Goal: Information Seeking & Learning: Learn about a topic

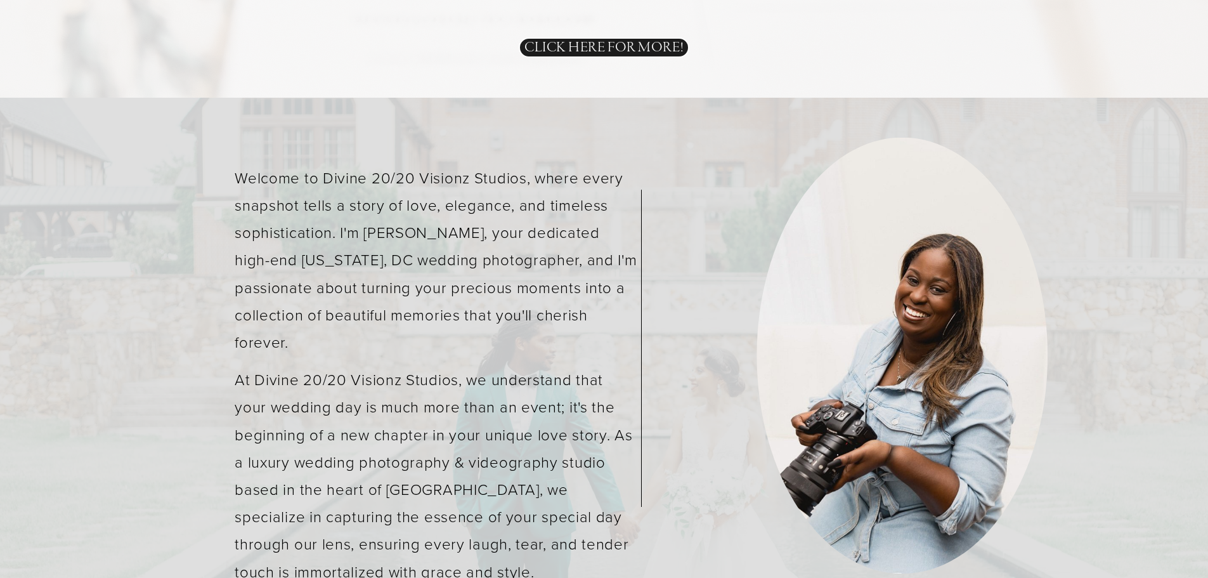
scroll to position [3245, 0]
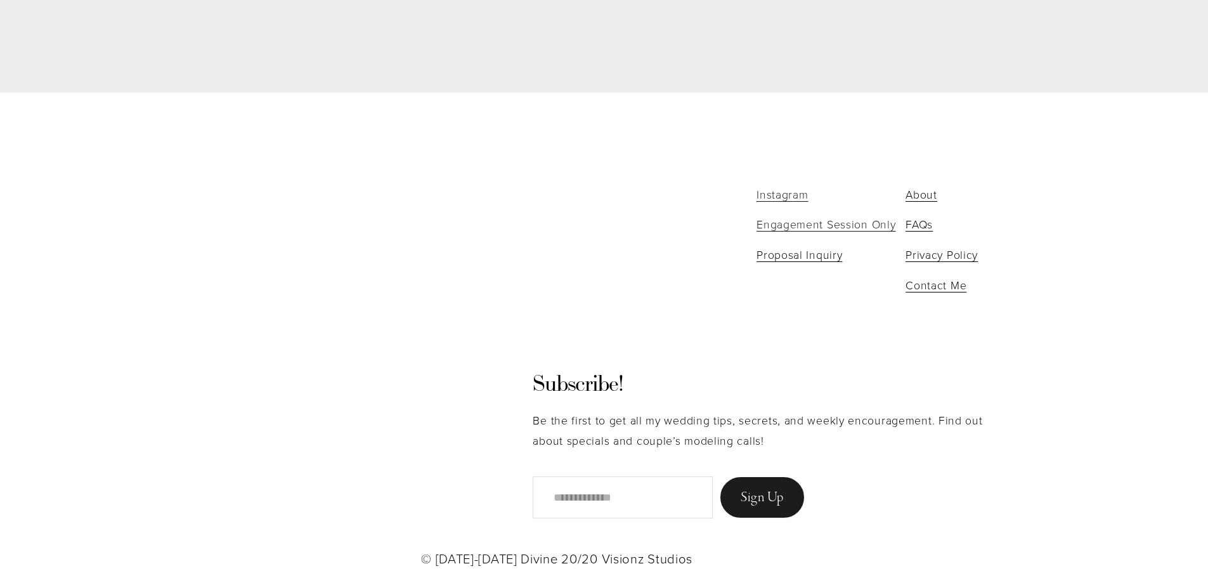
scroll to position [3440, 0]
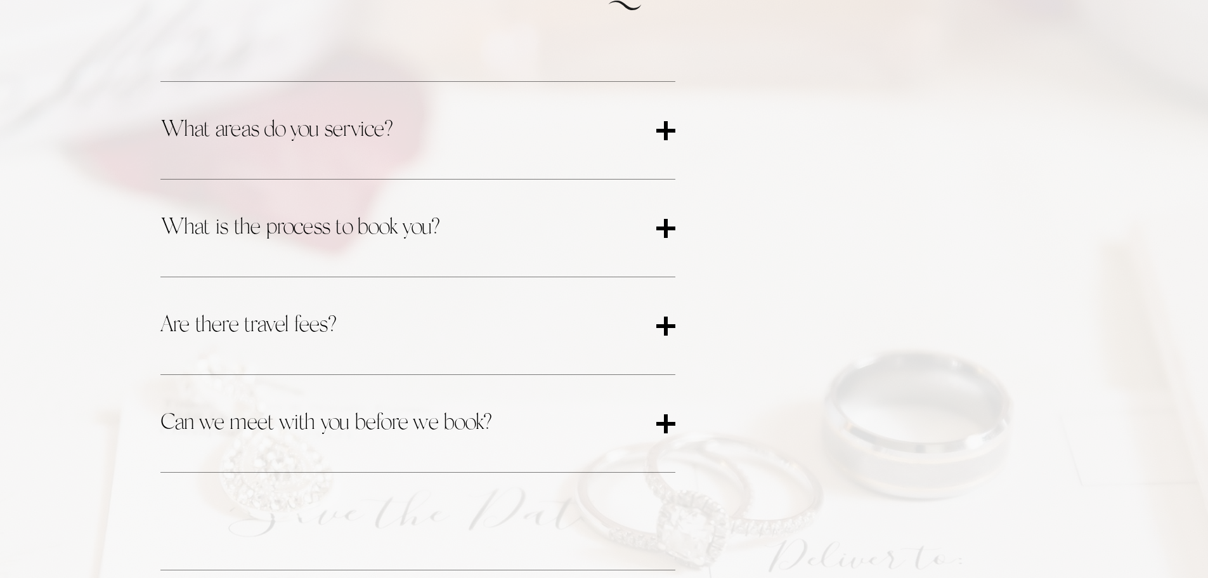
scroll to position [634, 0]
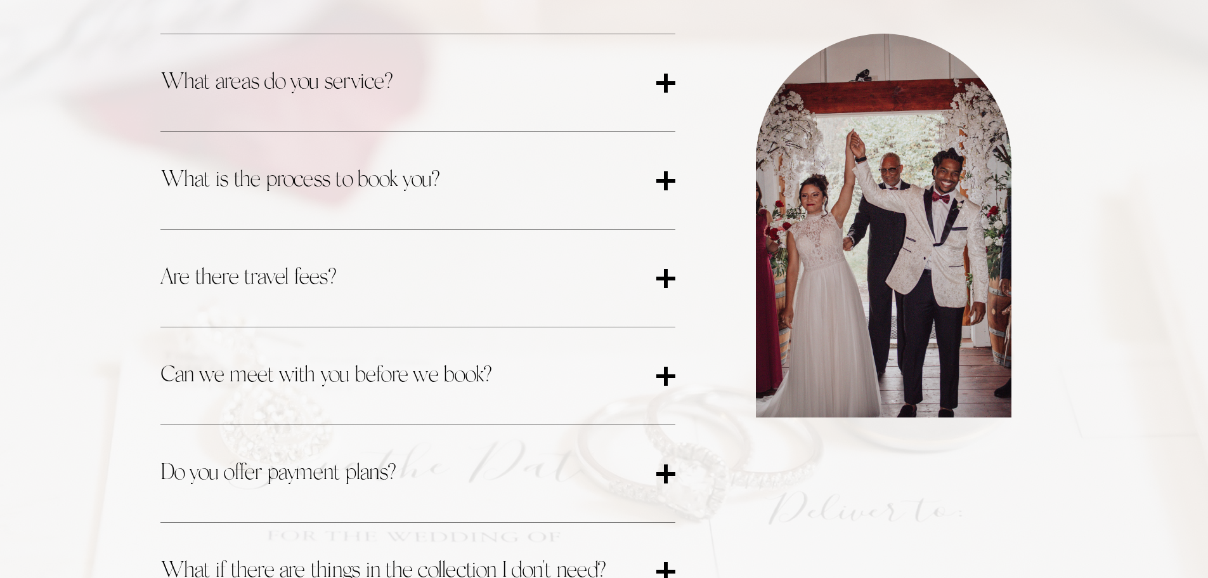
click at [640, 95] on span "What areas do you service?" at bounding box center [408, 83] width 496 height 34
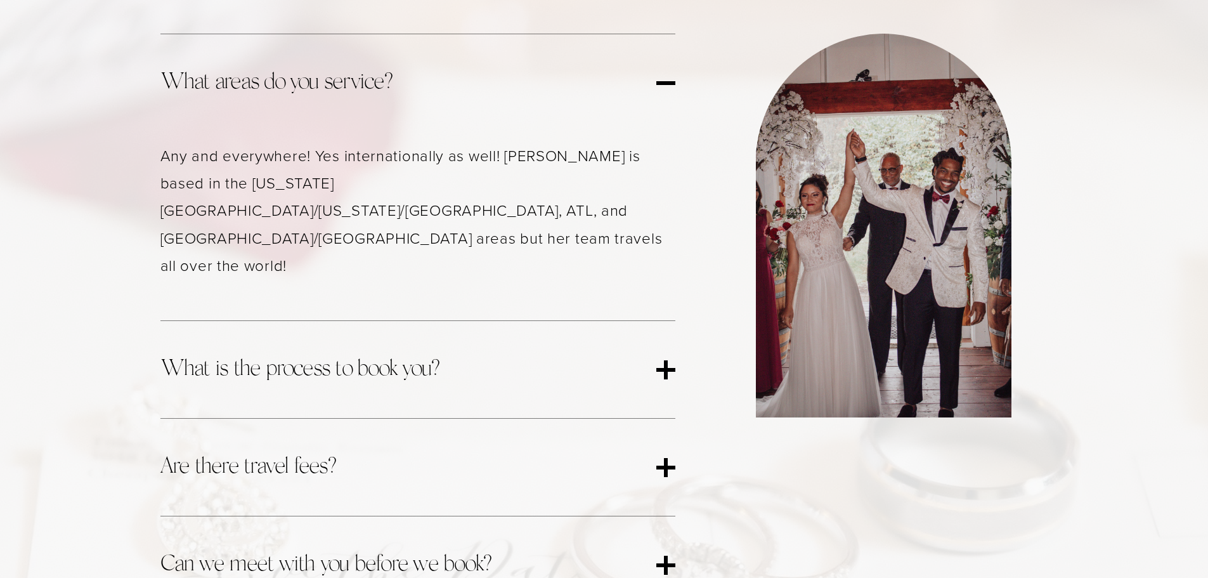
click at [418, 353] on span "What is the process to book you?" at bounding box center [408, 370] width 496 height 34
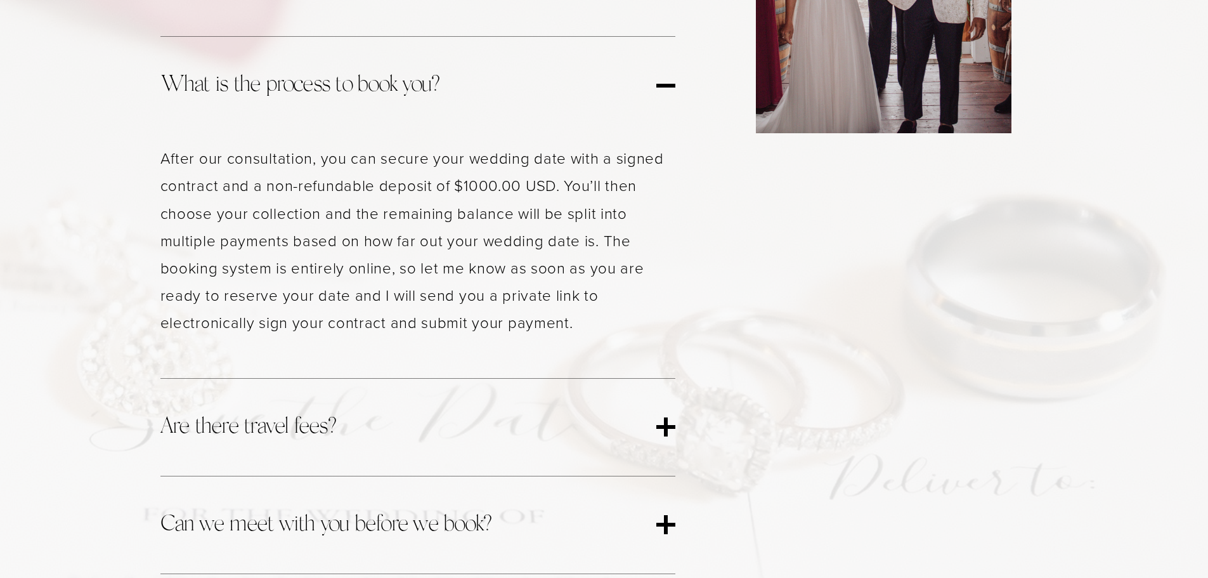
scroll to position [951, 0]
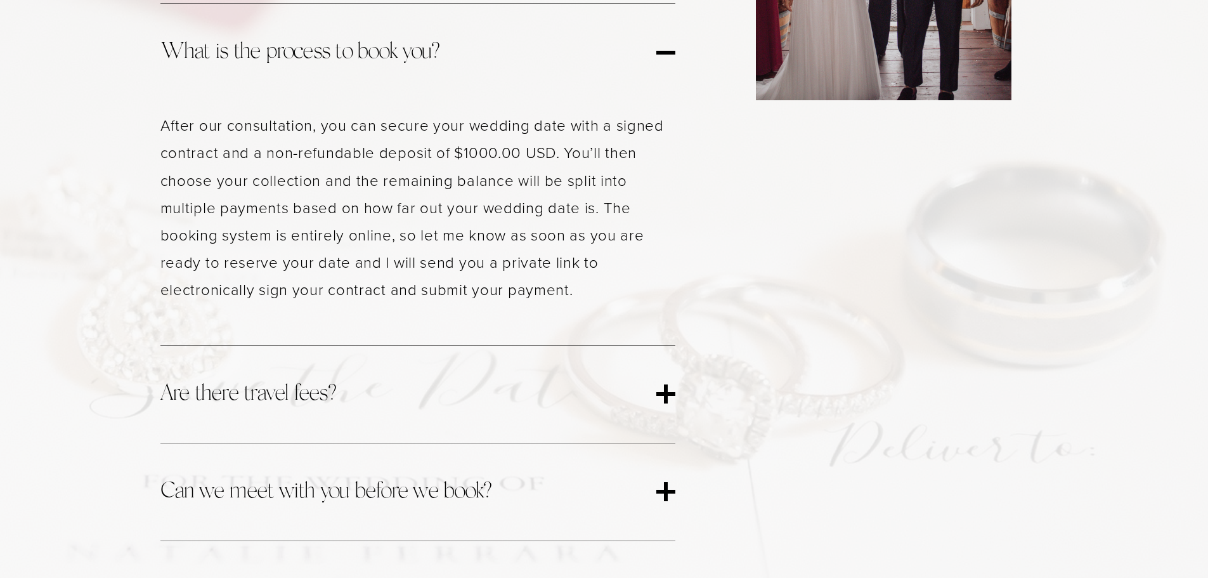
click at [418, 377] on span "Are there travel fees?" at bounding box center [408, 394] width 496 height 34
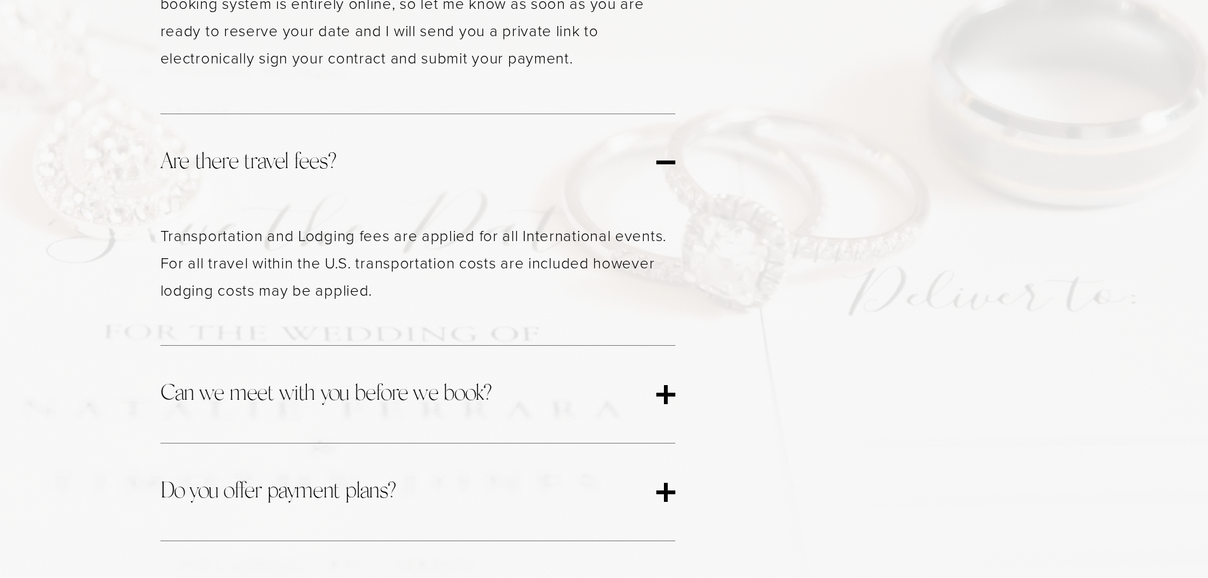
scroll to position [1205, 0]
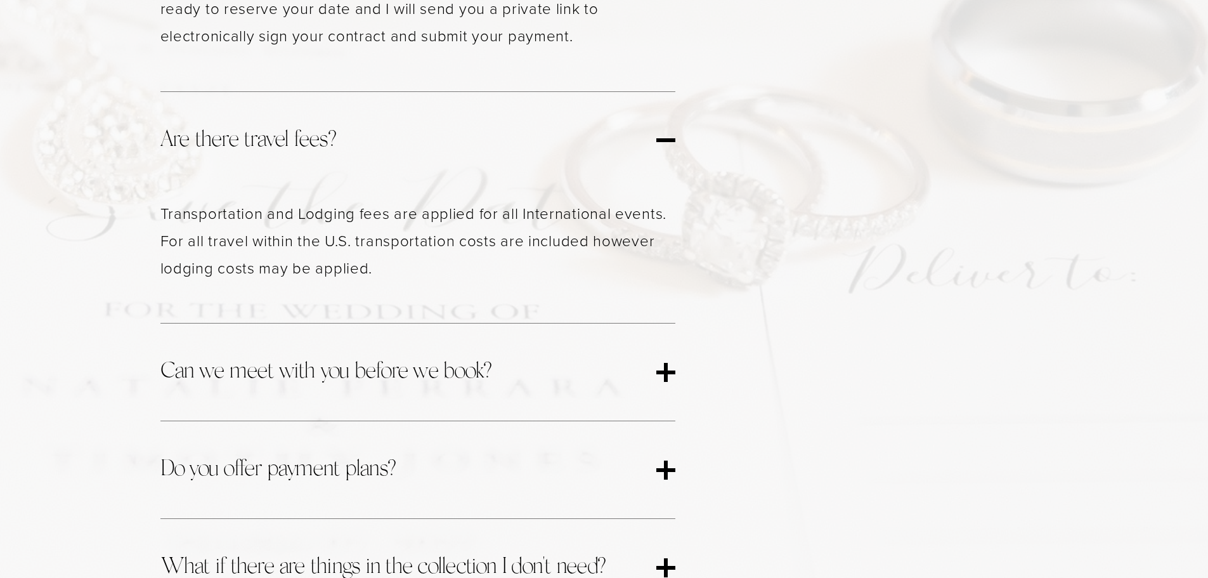
click at [434, 355] on span "Can we meet with you before we book?" at bounding box center [408, 372] width 496 height 34
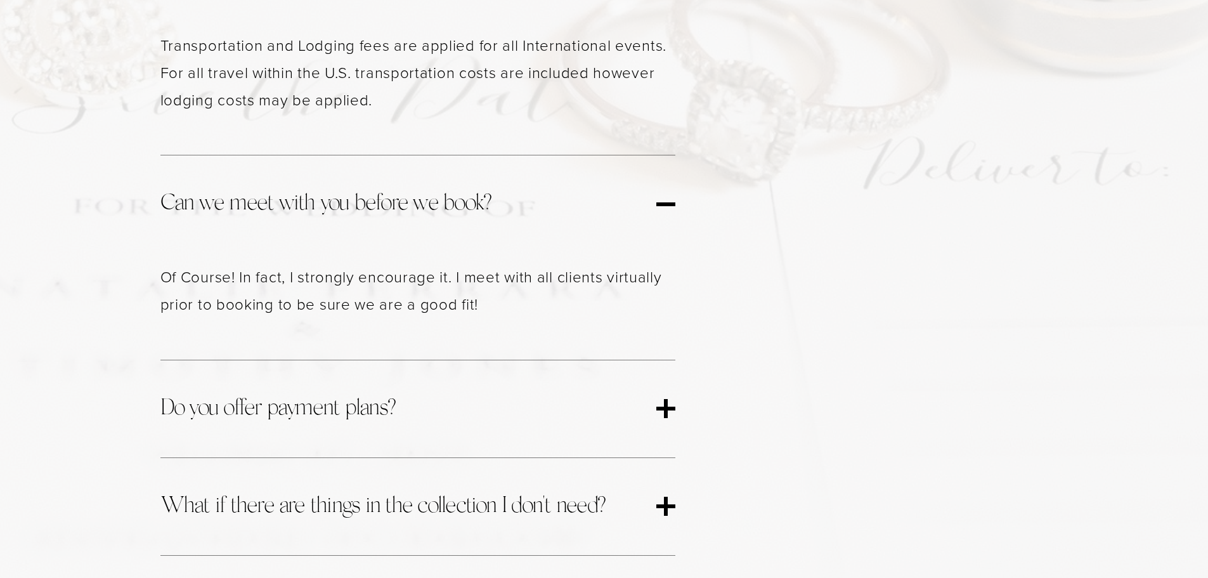
scroll to position [1395, 0]
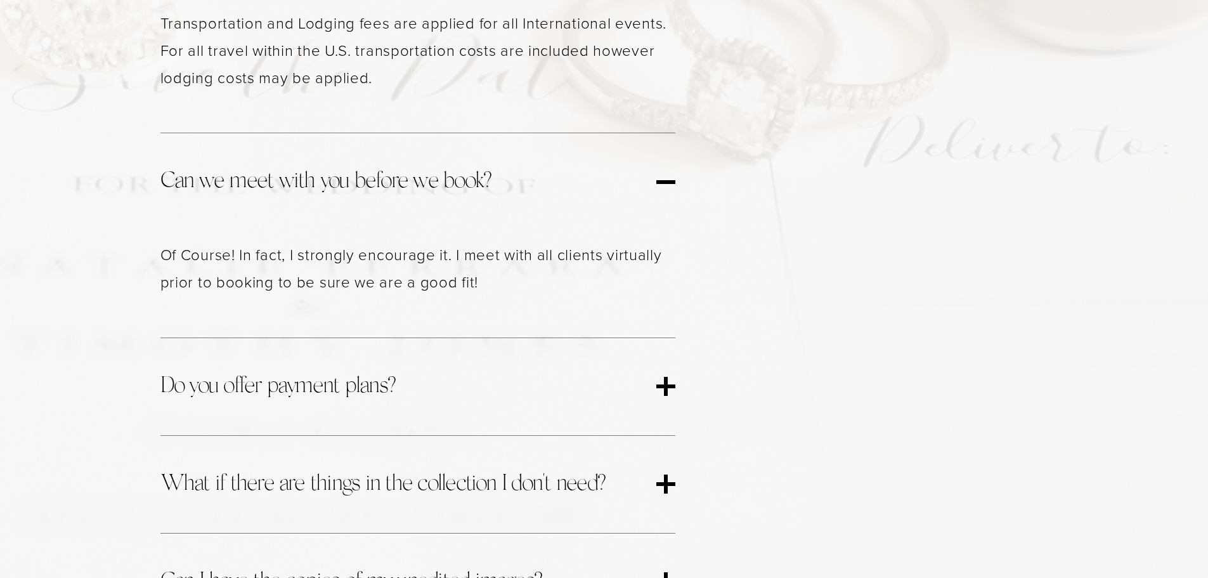
click at [396, 370] on span "Do you offer payment plans?" at bounding box center [408, 387] width 496 height 34
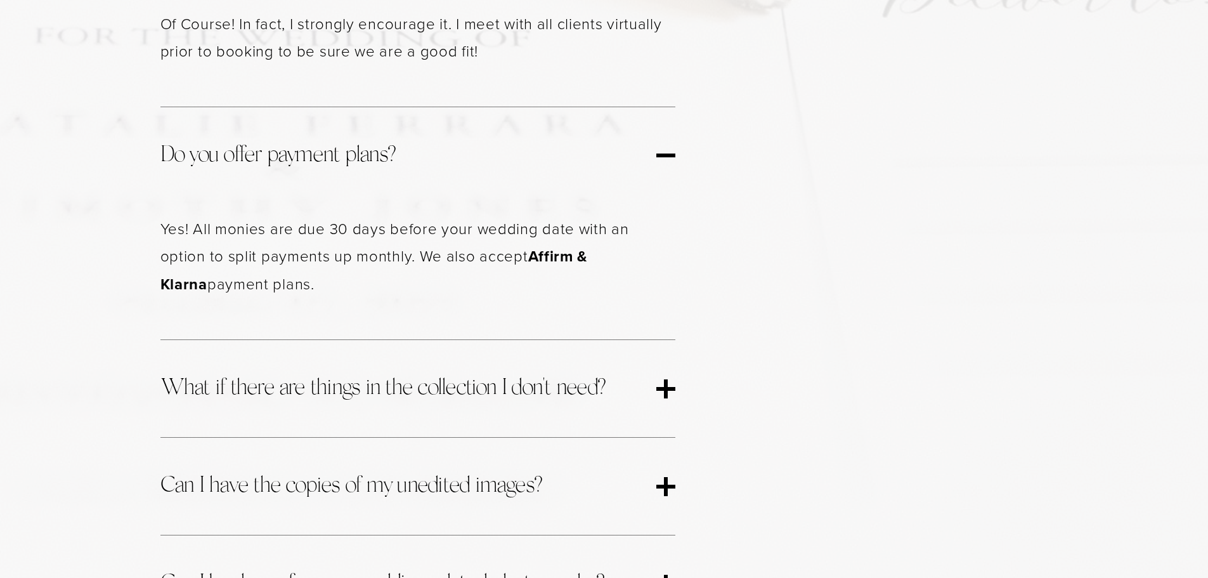
scroll to position [1649, 0]
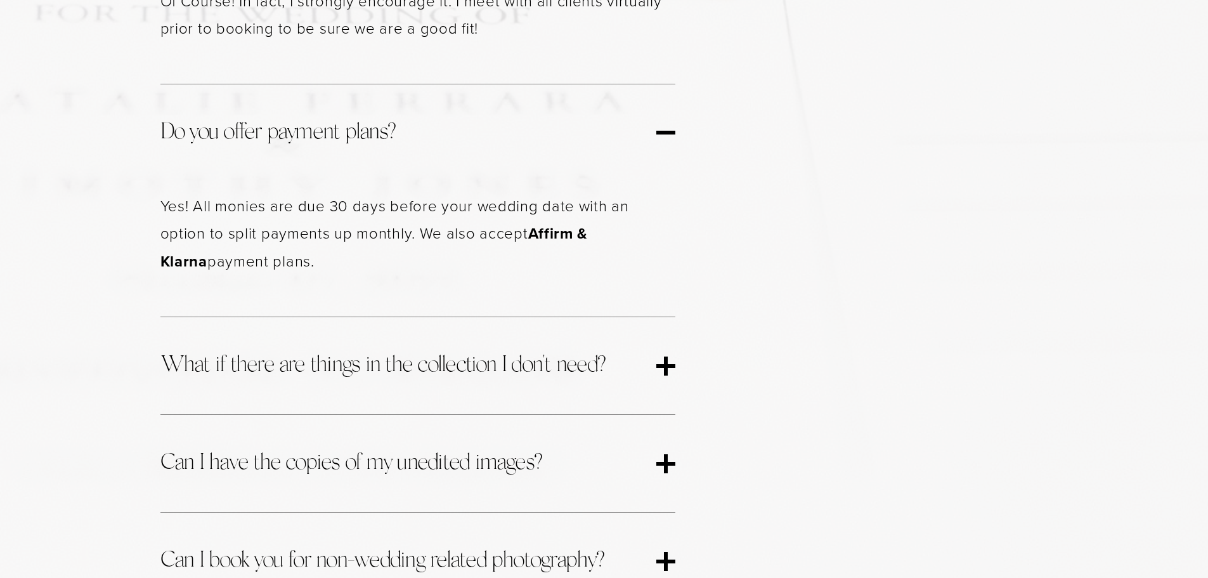
click at [403, 349] on span "What if there are things in the collection I don't need?" at bounding box center [408, 366] width 496 height 34
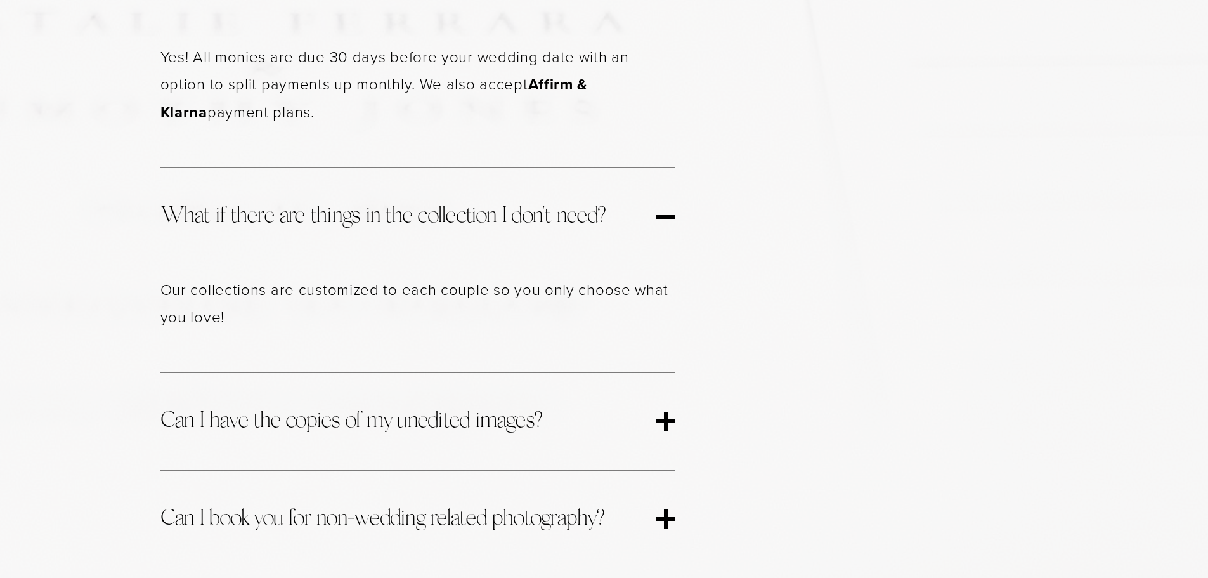
scroll to position [1839, 0]
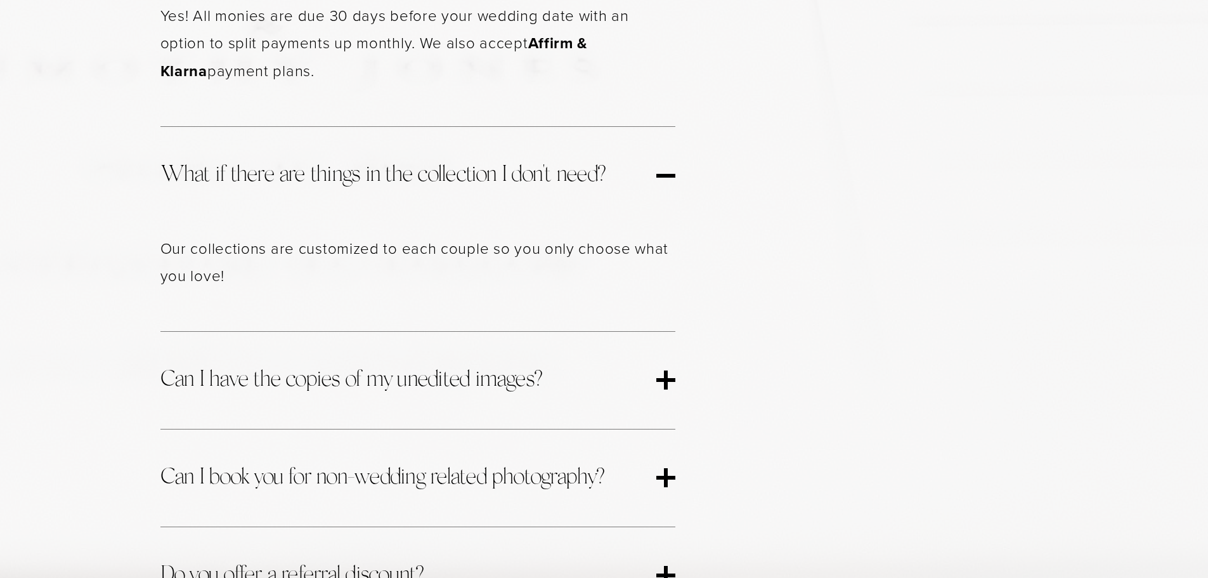
click at [403, 363] on span "Can I have the copies of my unedited images?" at bounding box center [408, 380] width 496 height 34
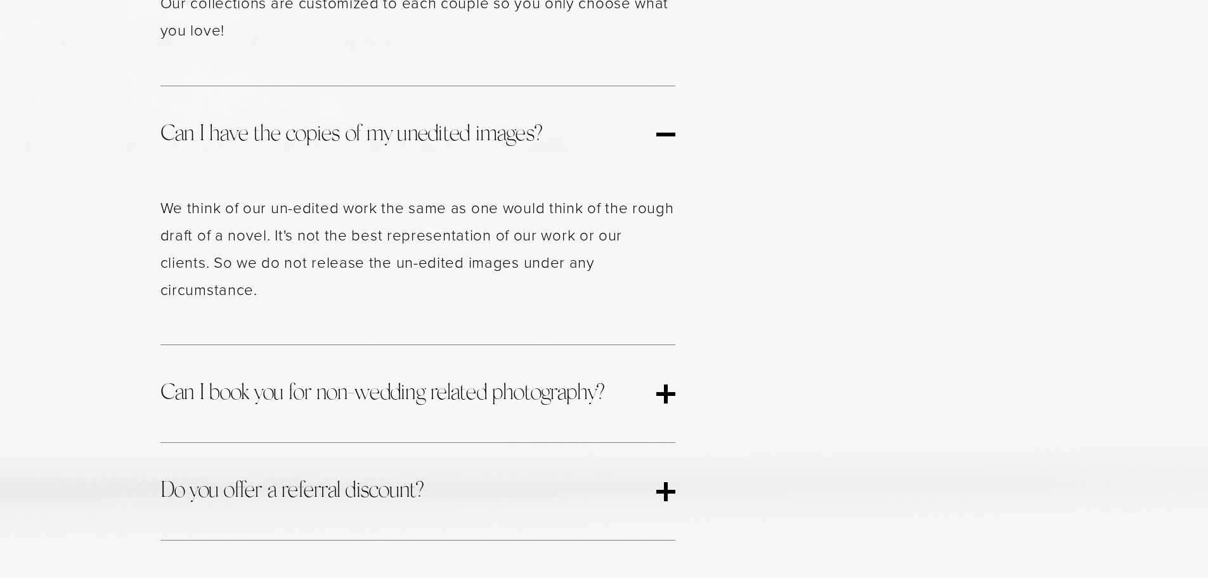
scroll to position [2092, 0]
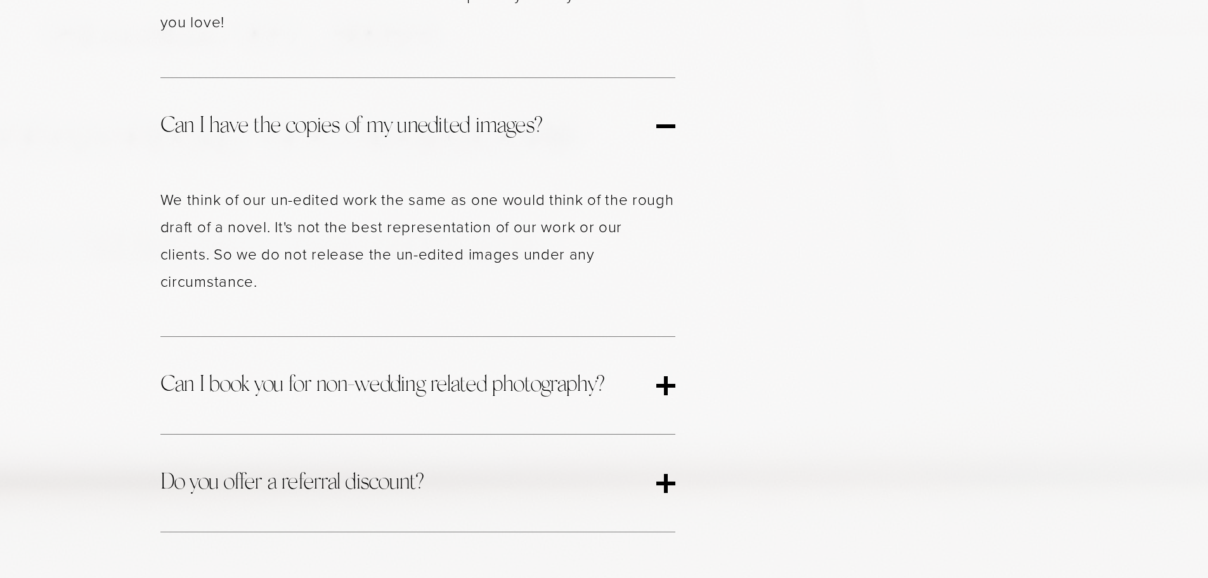
click at [403, 337] on button "Can I book you for non-wedding related photography?" at bounding box center [417, 385] width 515 height 97
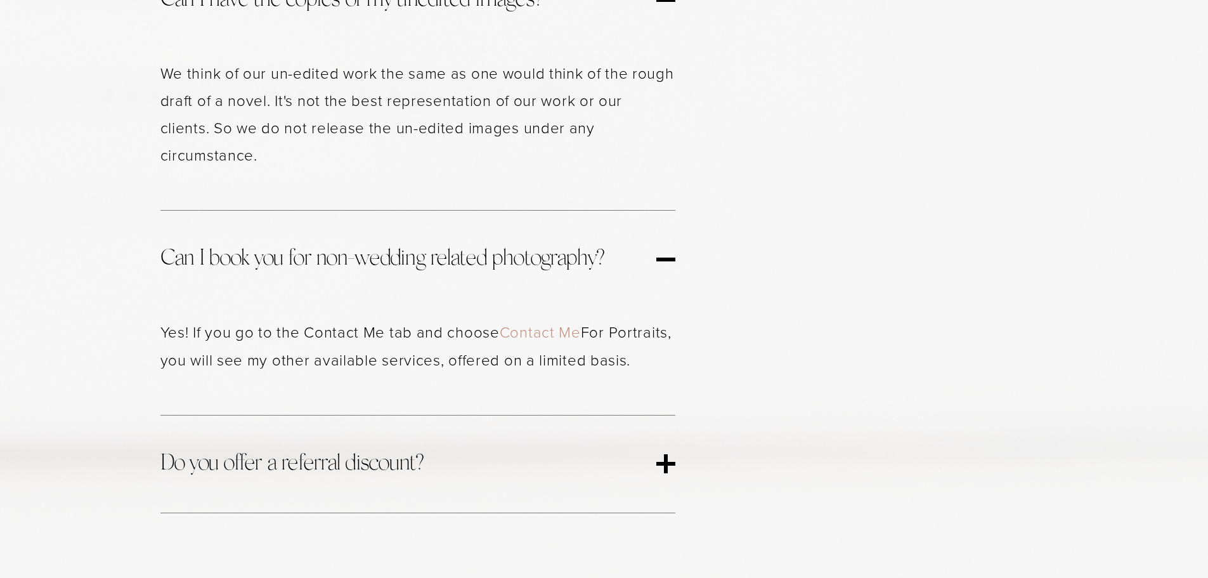
scroll to position [2219, 0]
click at [377, 446] on span "Do you offer a referral discount?" at bounding box center [408, 463] width 496 height 34
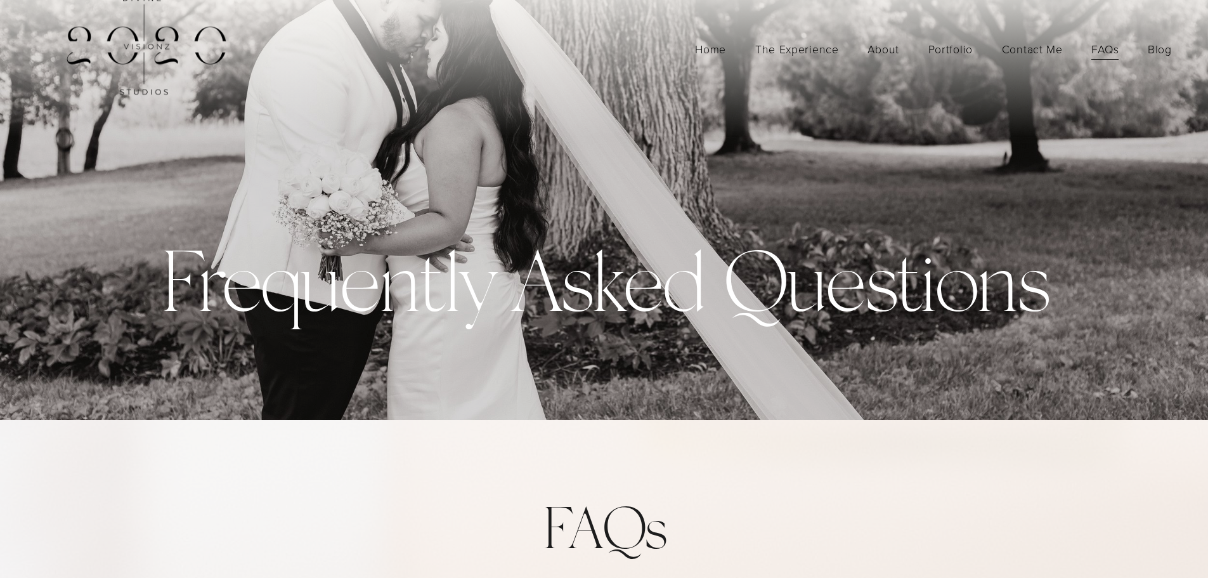
scroll to position [0, 0]
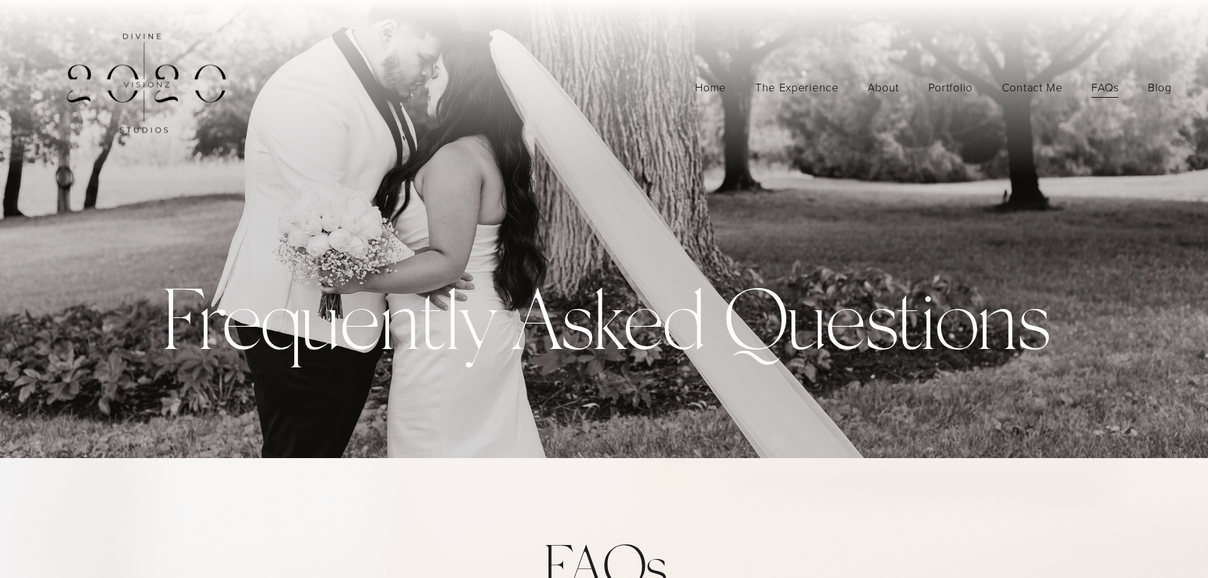
click at [886, 84] on link "About" at bounding box center [883, 87] width 32 height 22
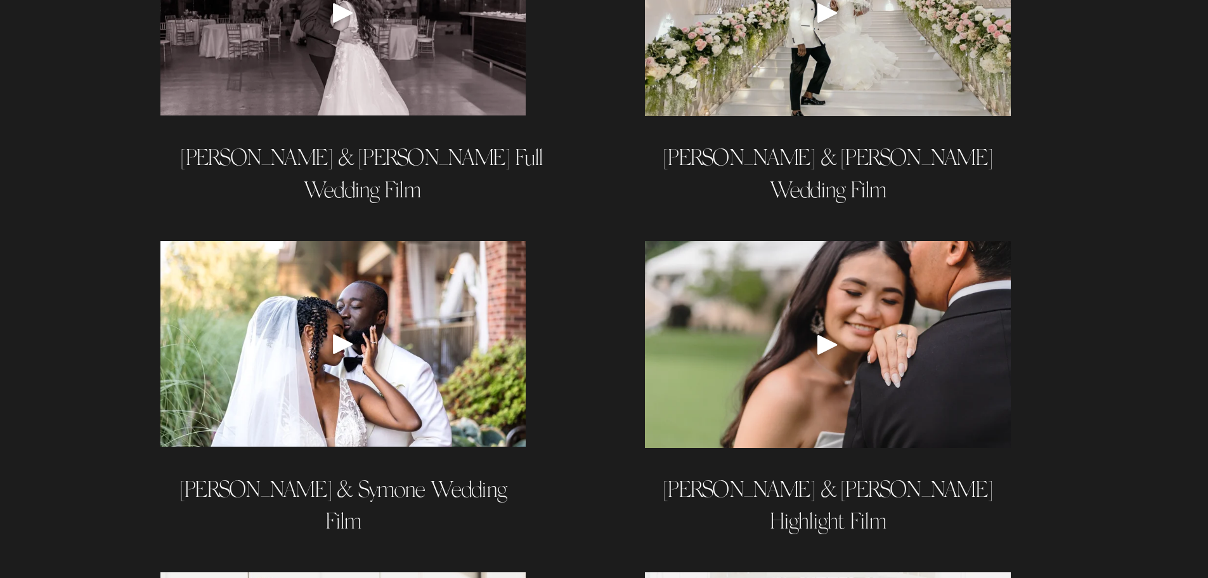
scroll to position [951, 0]
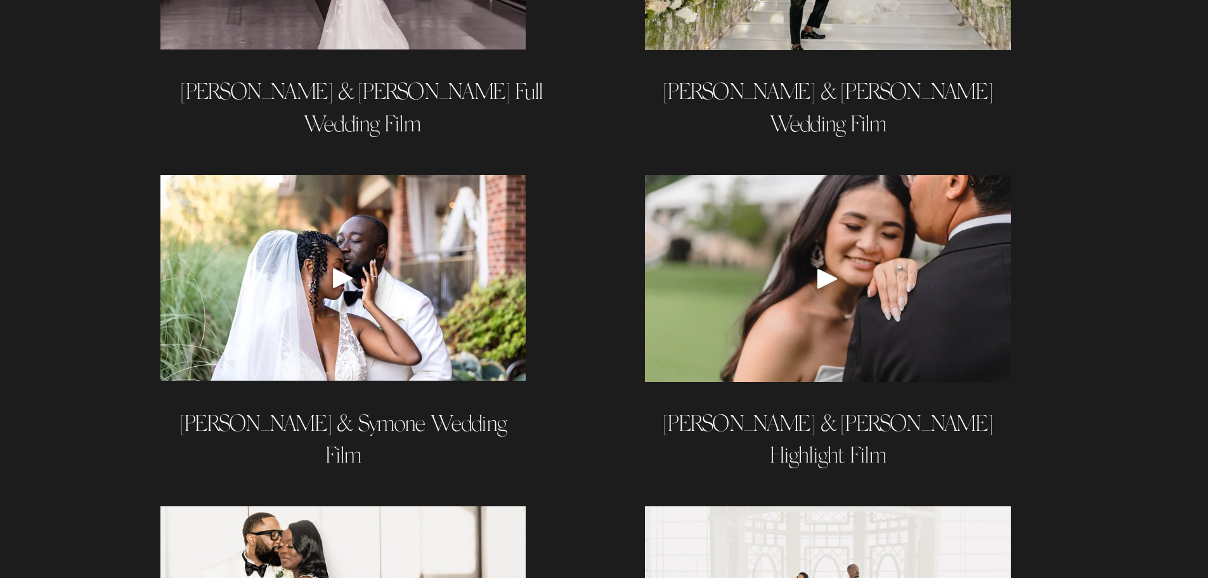
click at [341, 263] on div "Play" at bounding box center [343, 278] width 30 height 30
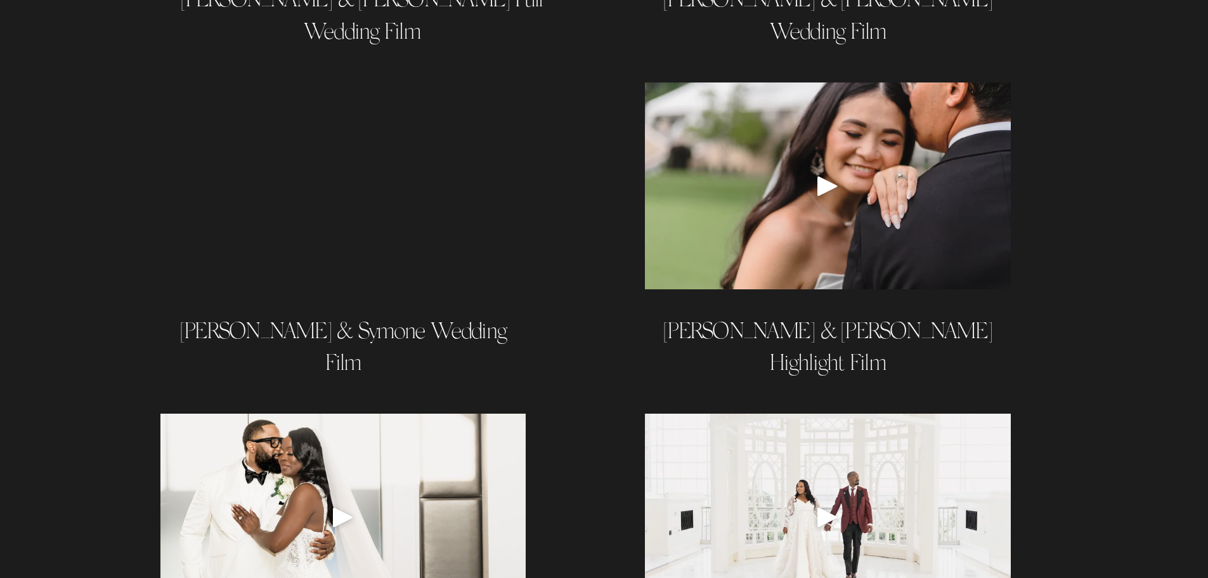
scroll to position [1015, 0]
